Goal: Task Accomplishment & Management: Use online tool/utility

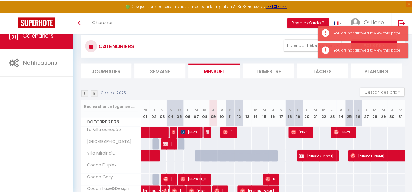
scroll to position [55, 0]
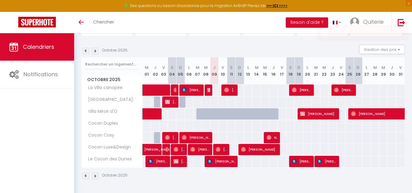
click at [85, 53] on img at bounding box center [85, 51] width 7 height 7
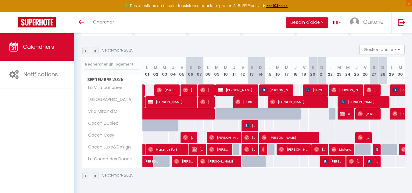
click at [87, 49] on img at bounding box center [85, 51] width 7 height 7
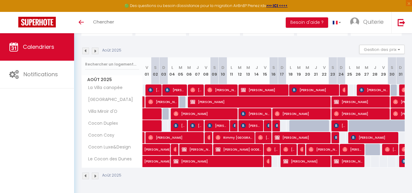
click at [84, 51] on img at bounding box center [85, 51] width 7 height 7
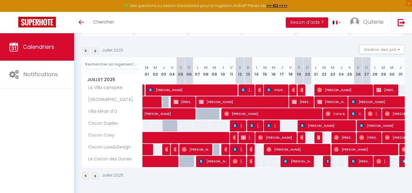
click at [86, 50] on img at bounding box center [85, 51] width 7 height 7
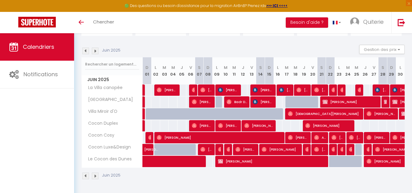
click at [86, 50] on img at bounding box center [85, 51] width 7 height 7
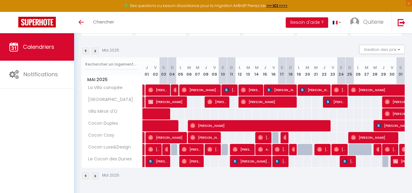
click at [86, 50] on img at bounding box center [85, 51] width 7 height 7
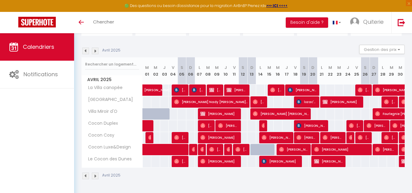
click at [85, 53] on img at bounding box center [85, 51] width 7 height 7
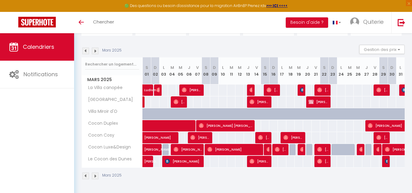
click at [85, 49] on img at bounding box center [85, 51] width 7 height 7
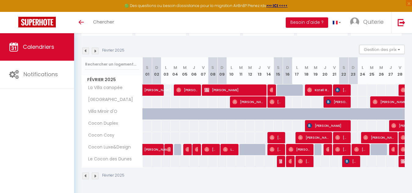
click at [85, 49] on img at bounding box center [85, 51] width 7 height 7
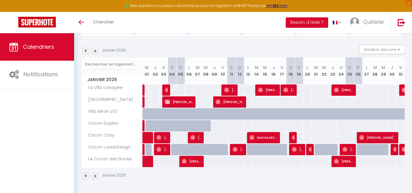
click at [85, 49] on img at bounding box center [85, 51] width 7 height 7
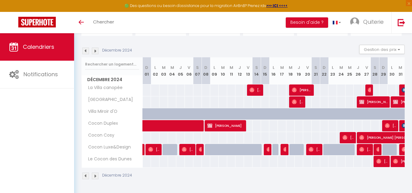
click at [85, 49] on img at bounding box center [85, 51] width 7 height 7
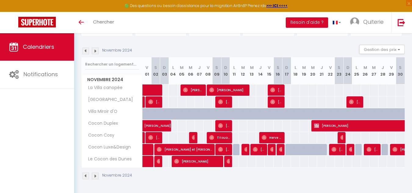
click at [85, 49] on img at bounding box center [85, 51] width 7 height 7
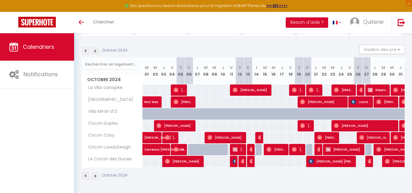
click at [85, 49] on img at bounding box center [85, 51] width 7 height 7
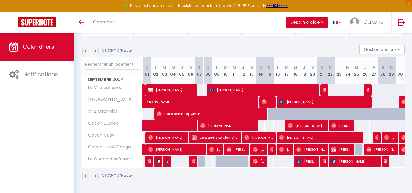
click at [96, 47] on div "Septembre 2024 Gestion des prix Nb Nuits minimum Règles Disponibilité" at bounding box center [242, 51] width 323 height 13
click at [95, 48] on img at bounding box center [95, 51] width 7 height 7
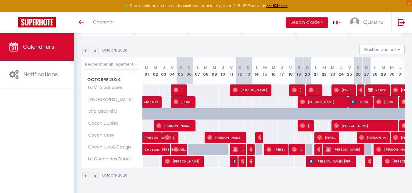
click at [95, 48] on img at bounding box center [95, 51] width 7 height 7
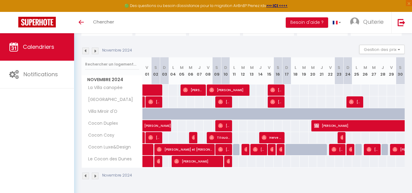
click at [95, 48] on img at bounding box center [95, 51] width 7 height 7
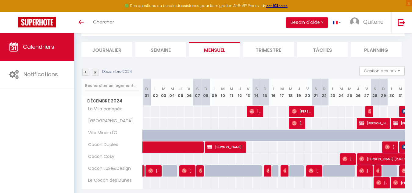
click at [95, 69] on img at bounding box center [95, 72] width 7 height 7
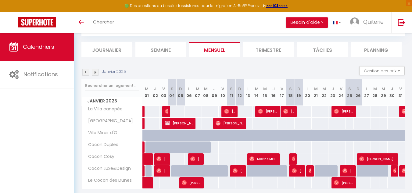
scroll to position [33, 0]
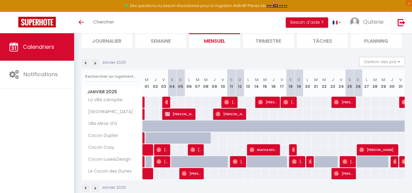
click at [95, 60] on img at bounding box center [95, 63] width 7 height 7
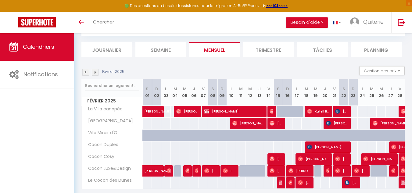
click at [95, 69] on img at bounding box center [95, 72] width 7 height 7
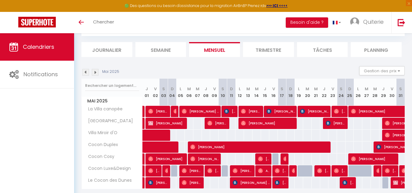
click at [95, 69] on img at bounding box center [95, 72] width 7 height 7
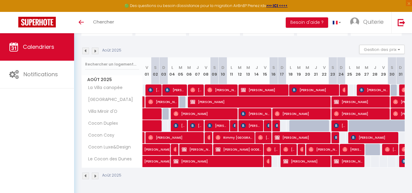
click at [95, 48] on img at bounding box center [95, 51] width 7 height 7
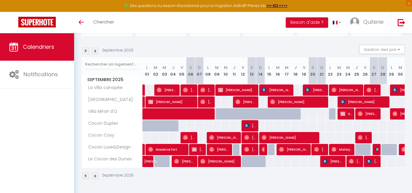
click at [95, 48] on img at bounding box center [95, 51] width 7 height 7
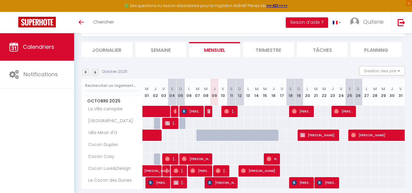
scroll to position [55, 0]
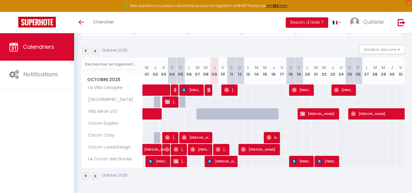
click at [86, 51] on img at bounding box center [85, 51] width 7 height 7
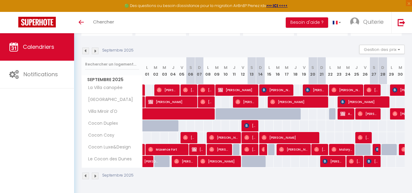
click at [94, 50] on img at bounding box center [95, 51] width 7 height 7
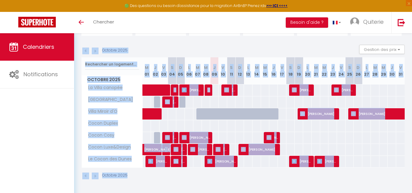
drag, startPoint x: 254, startPoint y: 174, endPoint x: 193, endPoint y: 38, distance: 148.5
click at [193, 39] on section "Octobre 2025 Gestion des prix Nb Nuits minimum Règles Disponibilité Octobre 202…" at bounding box center [242, 112] width 323 height 147
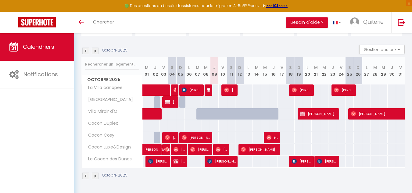
click at [194, 41] on section "Octobre 2025 Gestion des prix Nb Nuits minimum Règles Disponibilité Octobre 202…" at bounding box center [242, 112] width 323 height 147
